Goal: Submit feedback/report problem: Submit feedback/report problem

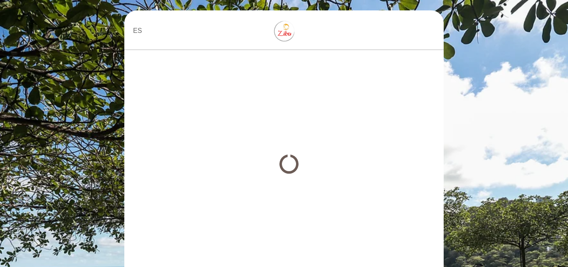
select select "es"
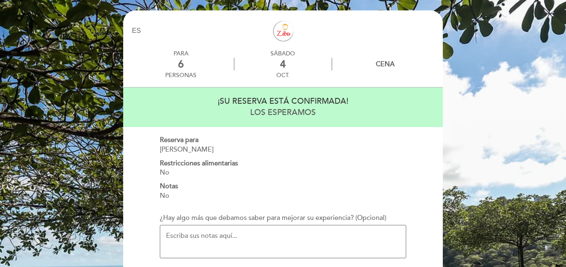
click at [294, 235] on textarea "¿Hay algo más que debamos saber para mejorar su experiencia? (Opcional)" at bounding box center [283, 241] width 246 height 33
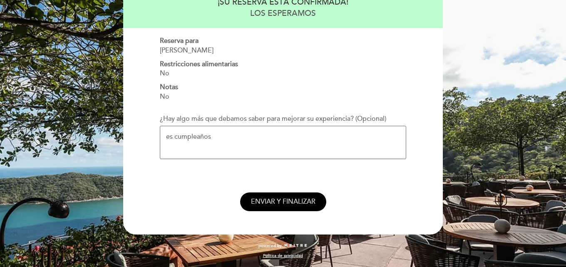
type textarea "es cumpleaños"
click at [293, 209] on button "ENVIAR Y FINALIZAR" at bounding box center [283, 201] width 86 height 19
click at [292, 209] on button "ENVIAR Y FINALIZAR" at bounding box center [283, 201] width 86 height 19
click at [292, 202] on span "ENVIAR Y FINALIZAR" at bounding box center [283, 201] width 64 height 8
click at [271, 203] on span "ENVIAR Y FINALIZAR" at bounding box center [283, 201] width 64 height 8
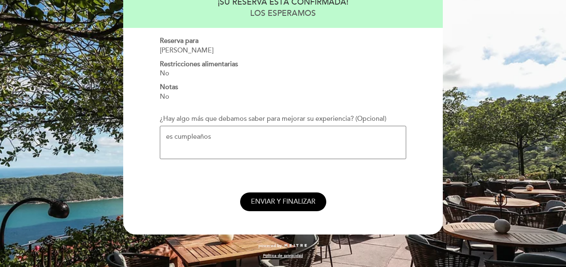
click at [281, 208] on button "ENVIAR Y FINALIZAR" at bounding box center [283, 201] width 86 height 19
click at [274, 201] on span "ENVIAR Y FINALIZAR" at bounding box center [283, 201] width 64 height 8
